Goal: Transaction & Acquisition: Download file/media

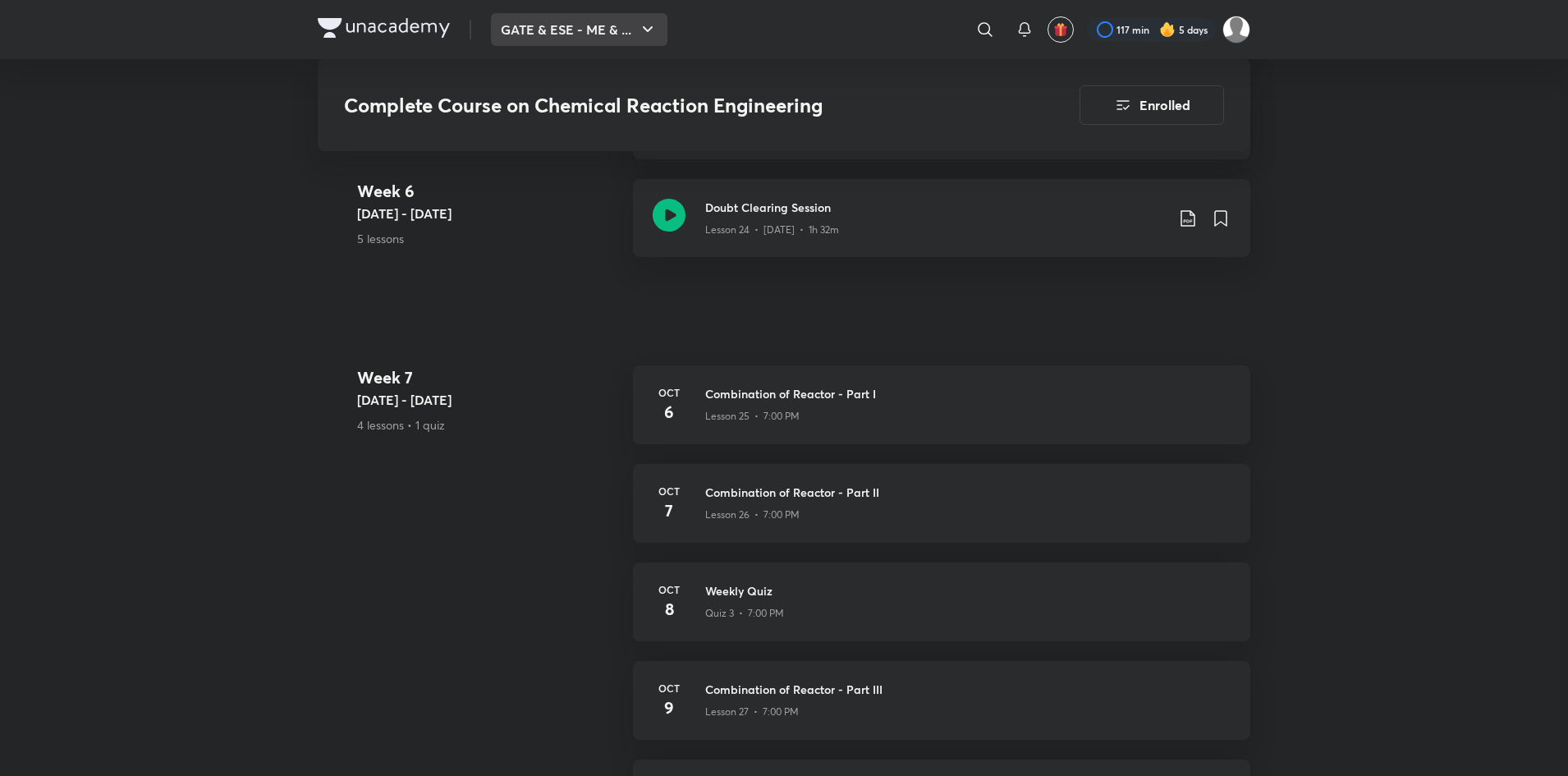
scroll to position [3378, 0]
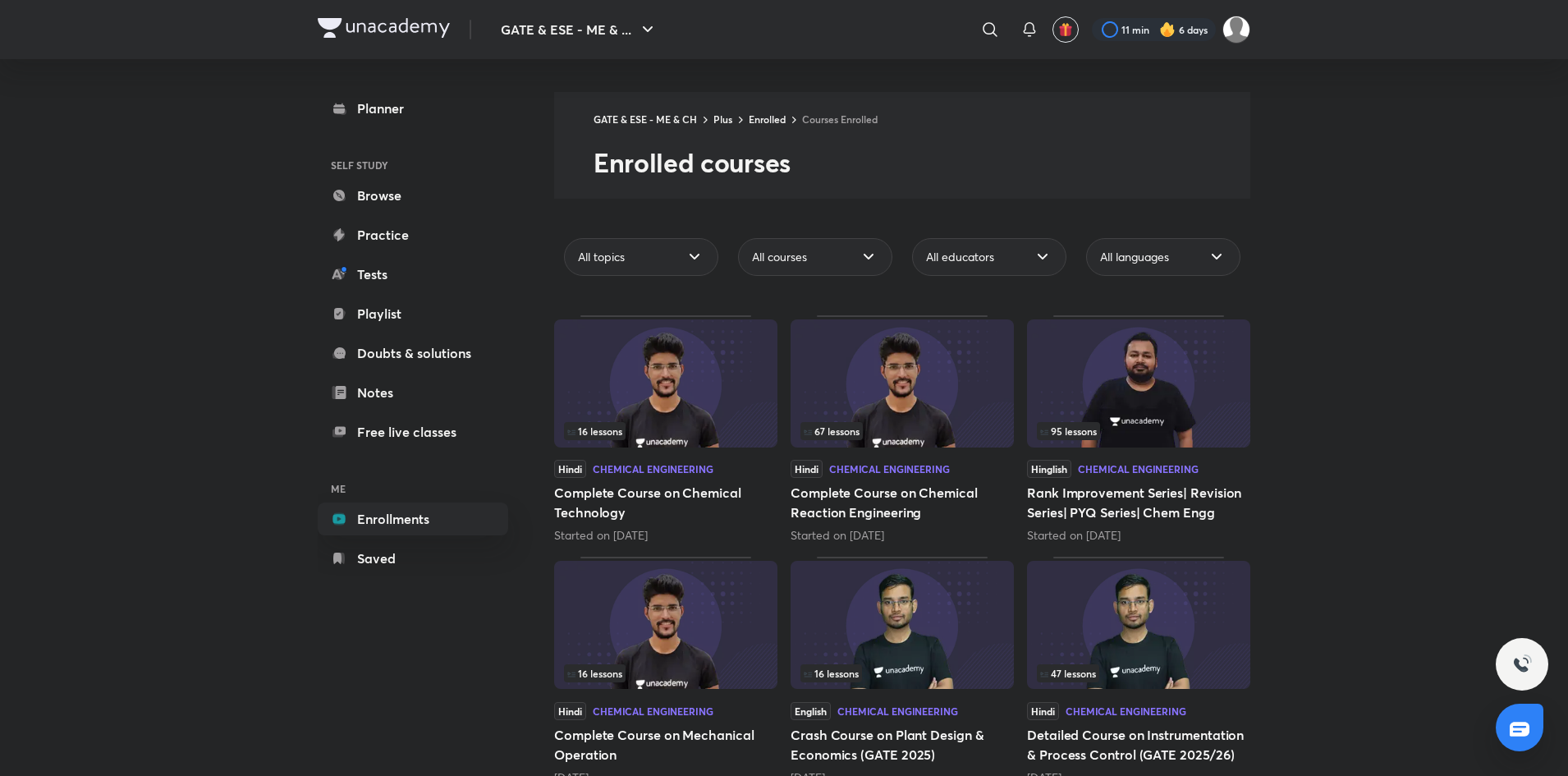
click at [900, 405] on img at bounding box center [902, 383] width 223 height 128
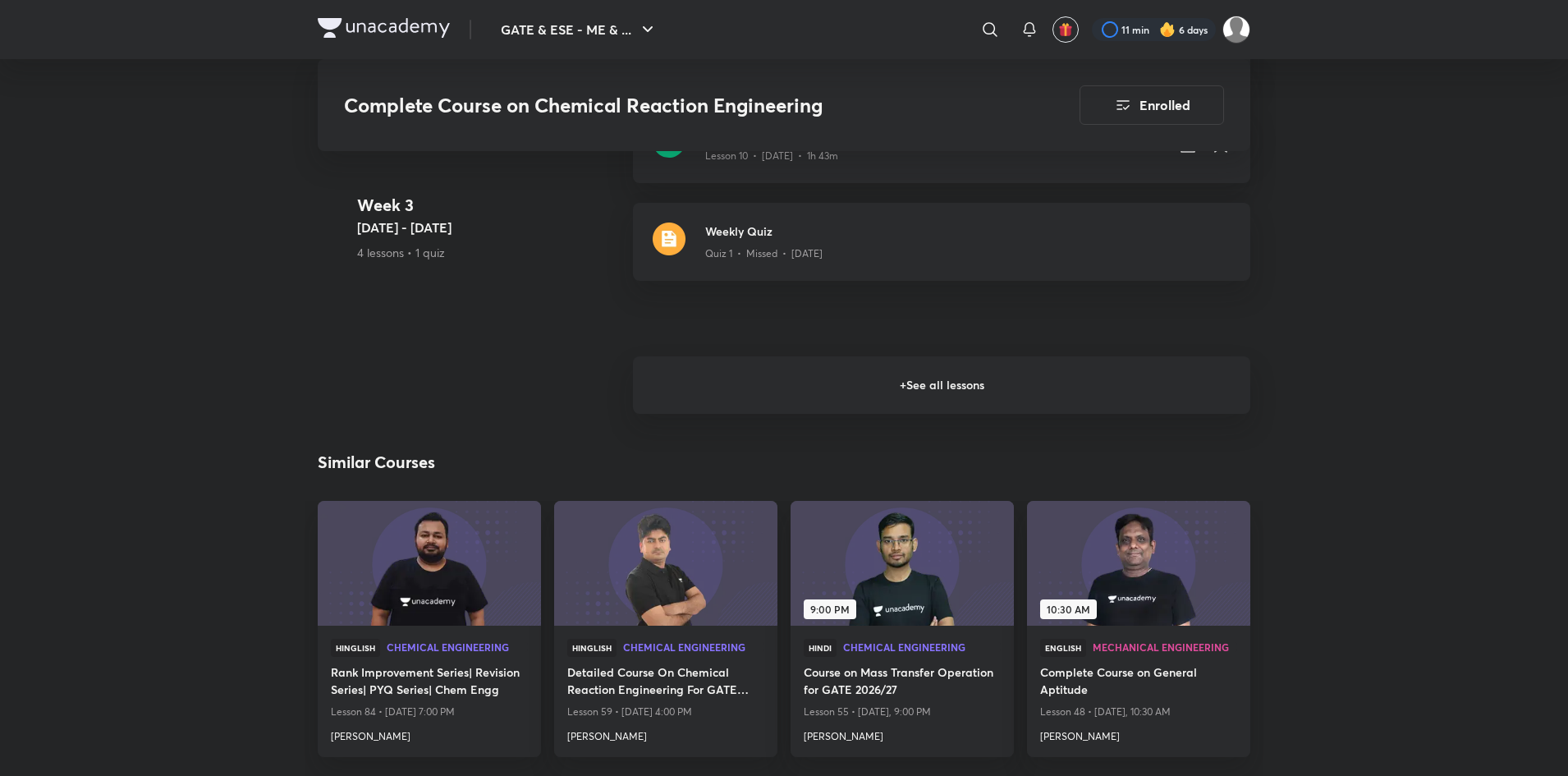
scroll to position [2006, 0]
click at [1069, 375] on h6 "+ See all lessons" at bounding box center [942, 384] width 618 height 58
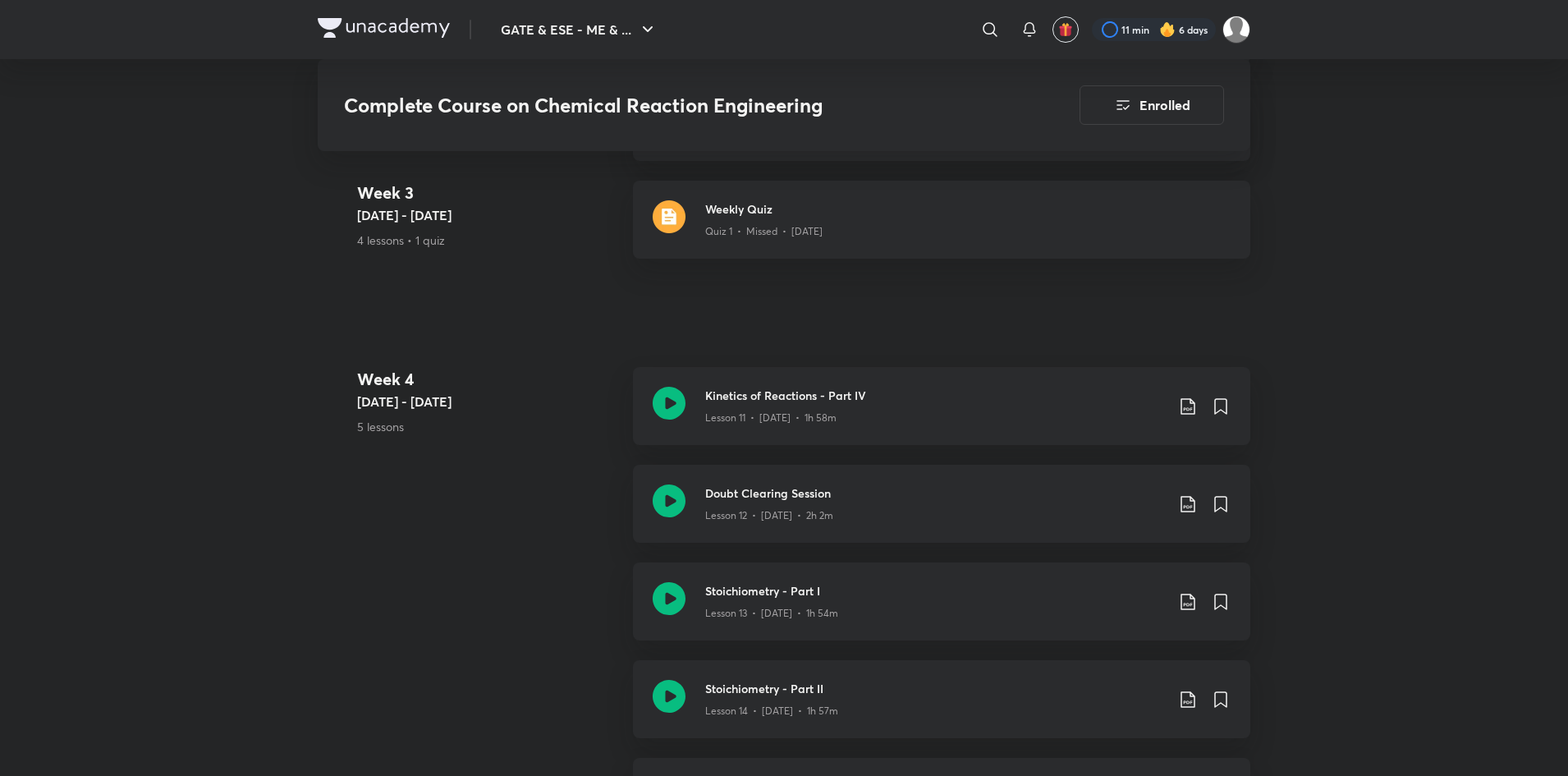
scroll to position [2027, 0]
click at [1185, 603] on icon at bounding box center [1188, 603] width 20 height 20
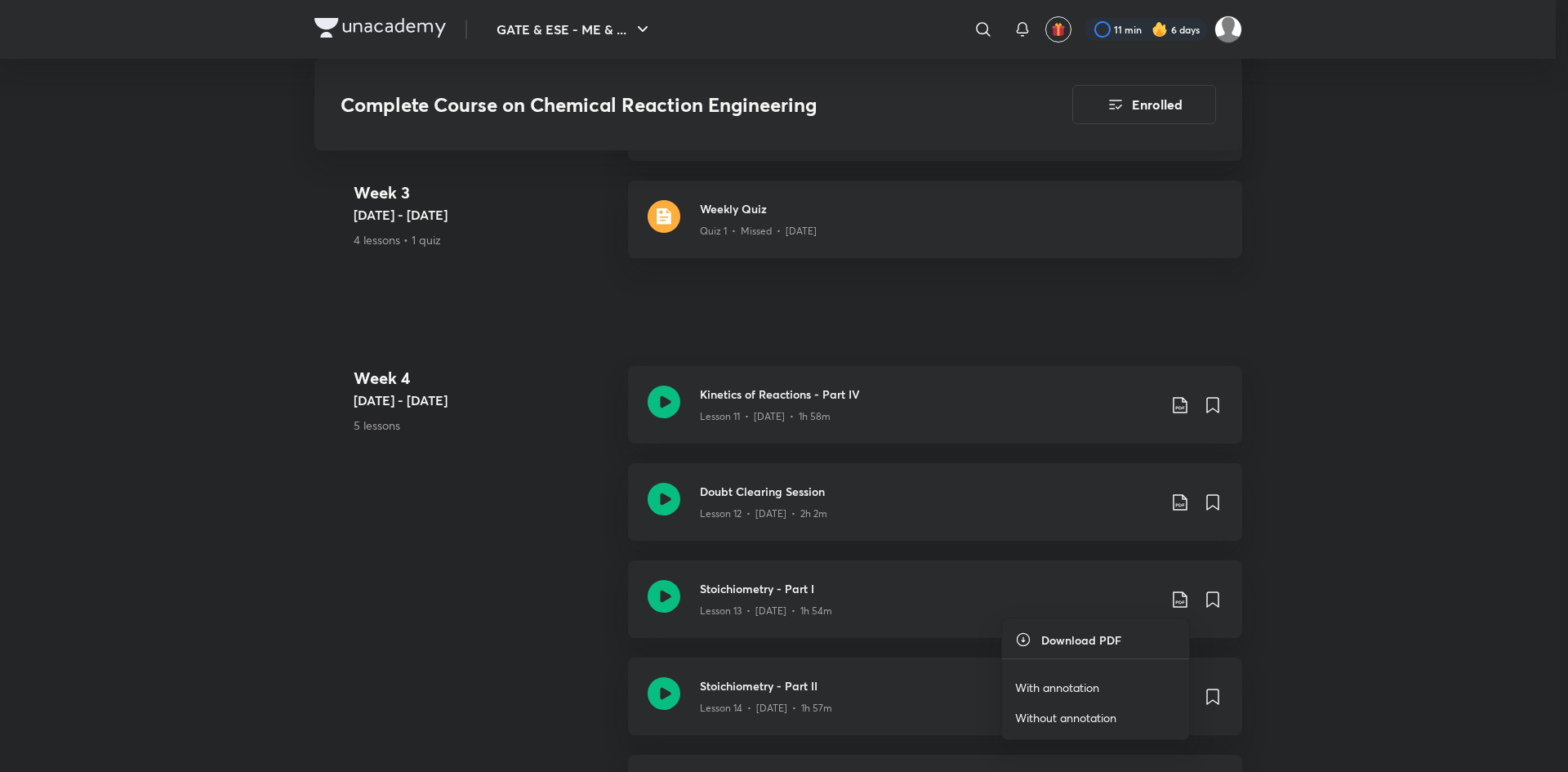
click at [1042, 677] on li "With annotation" at bounding box center [1095, 686] width 187 height 30
click at [1055, 687] on p "With annotation" at bounding box center [1057, 687] width 84 height 18
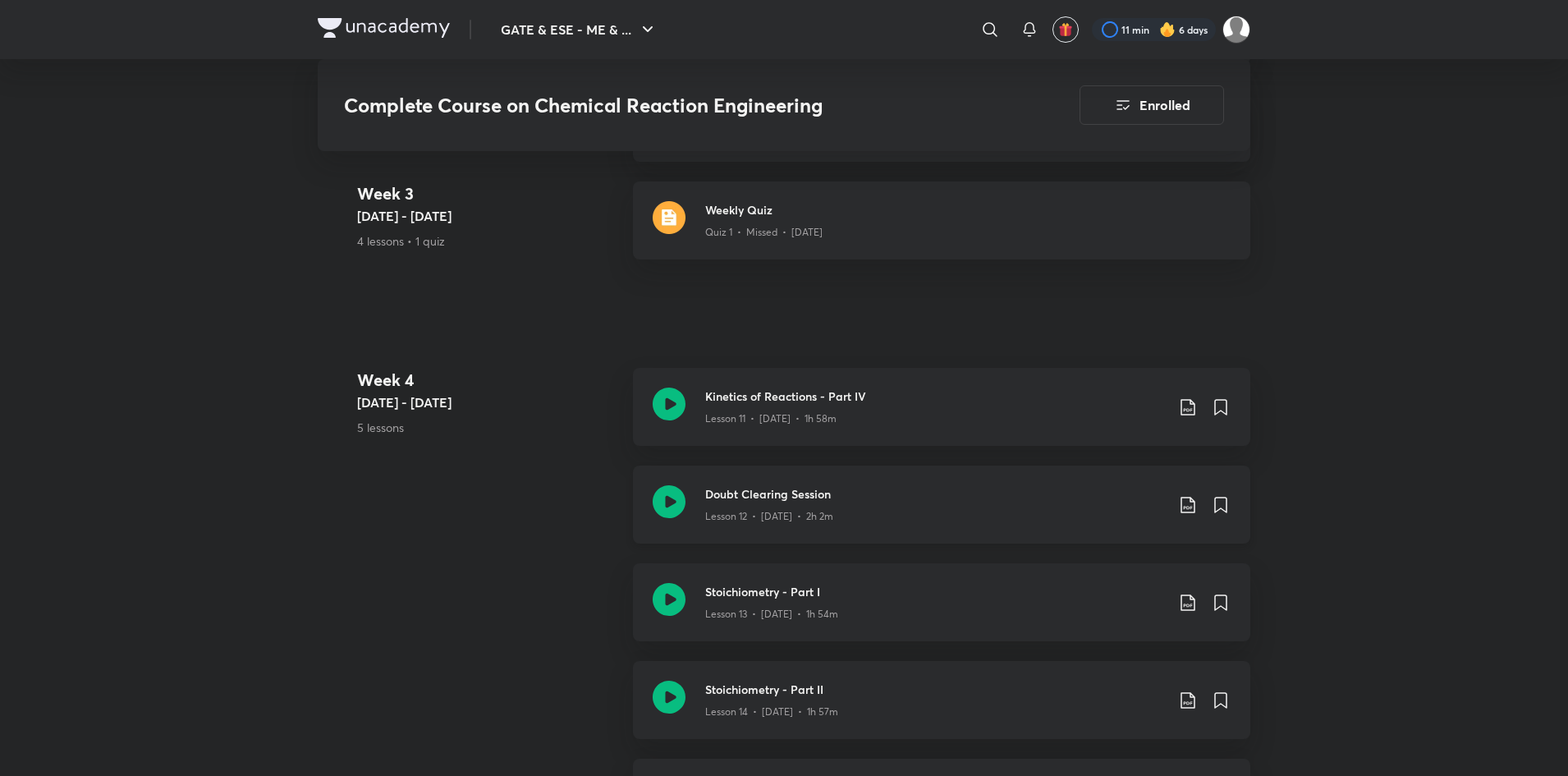
click at [1190, 506] on icon at bounding box center [1188, 505] width 20 height 20
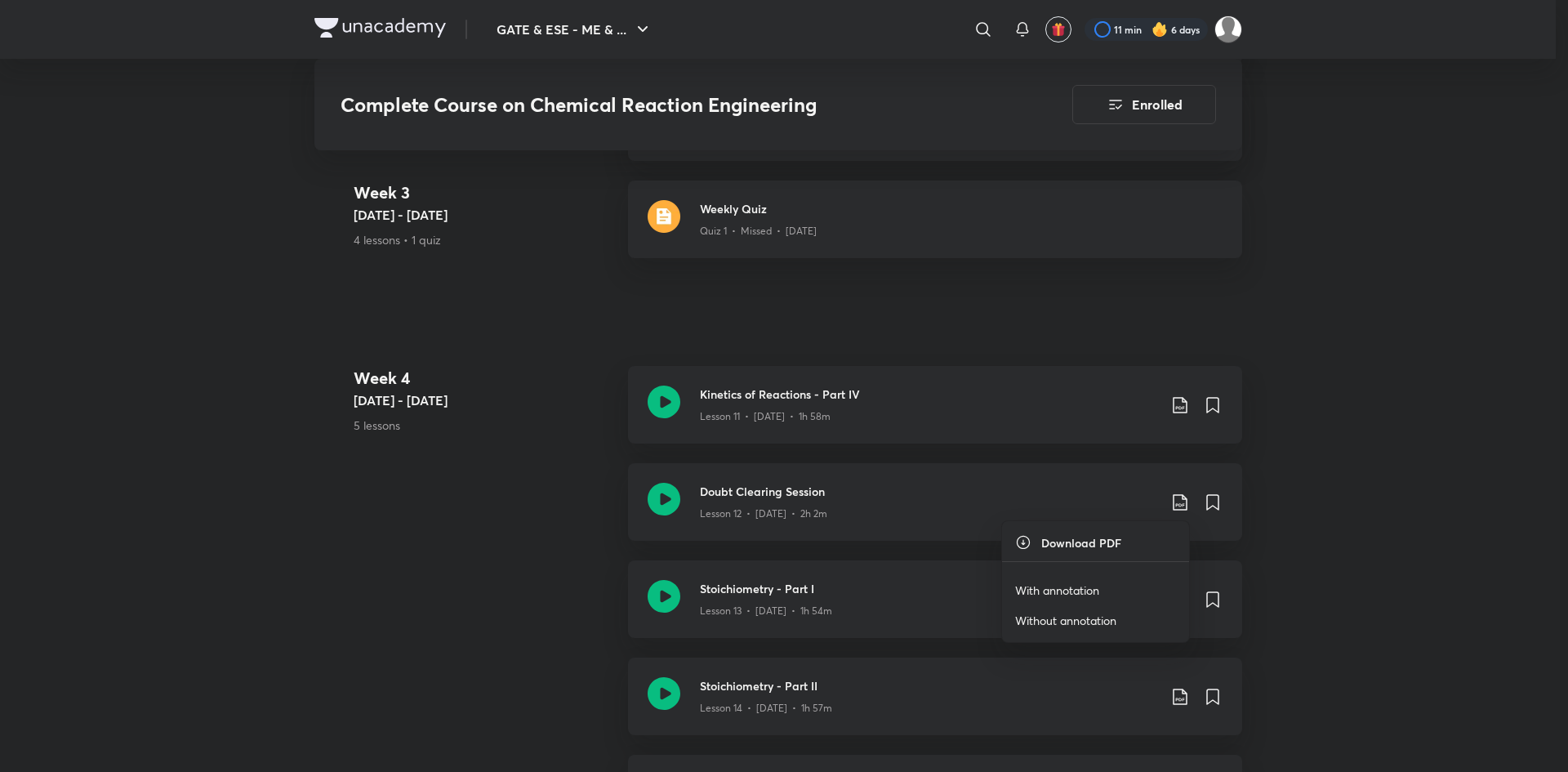
click at [1039, 586] on p "With annotation" at bounding box center [1057, 590] width 84 height 18
